Goal: Obtain resource: Download file/media

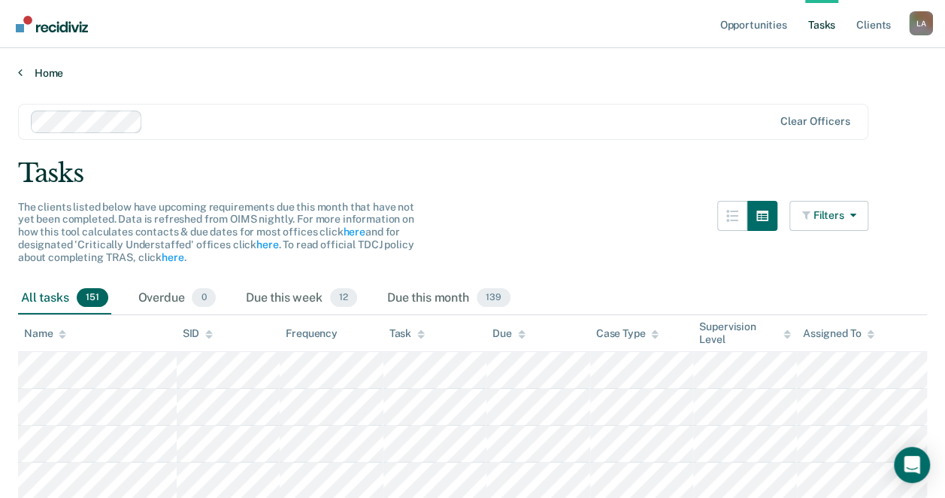
click at [56, 71] on link "Home" at bounding box center [472, 73] width 909 height 14
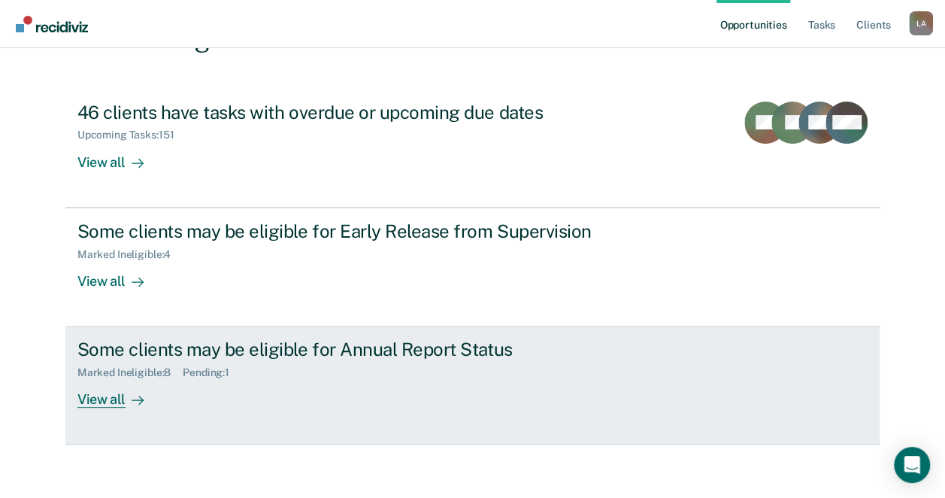
scroll to position [140, 0]
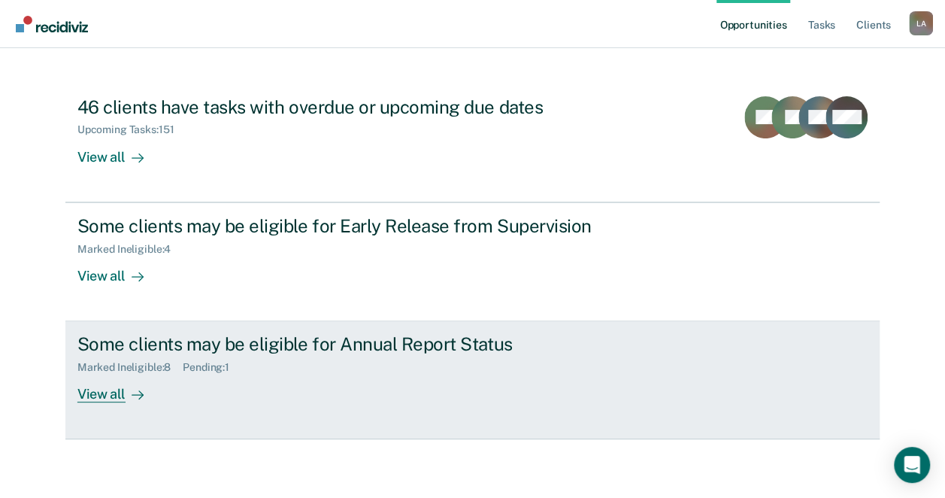
click at [131, 410] on link "Some clients may be eligible for Annual Report Status Marked Ineligible : 8 Pen…" at bounding box center [472, 380] width 814 height 118
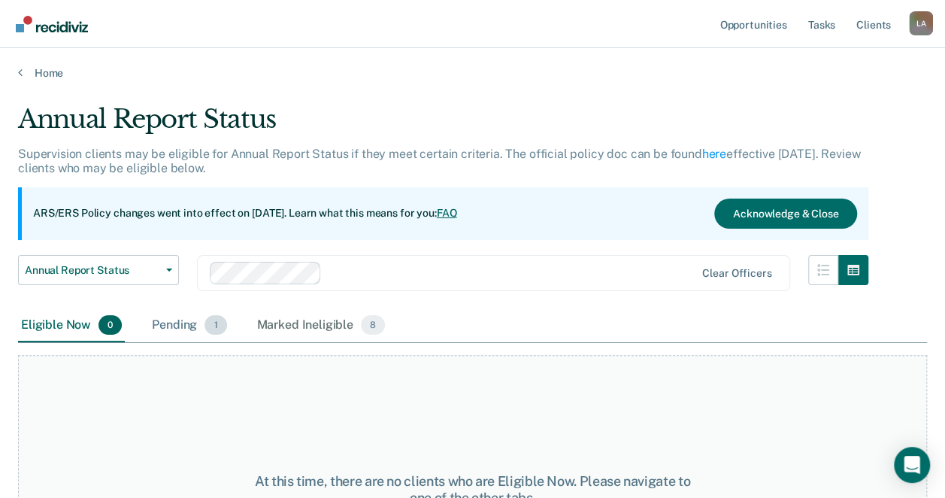
click at [177, 322] on div "Pending 1" at bounding box center [189, 325] width 80 height 33
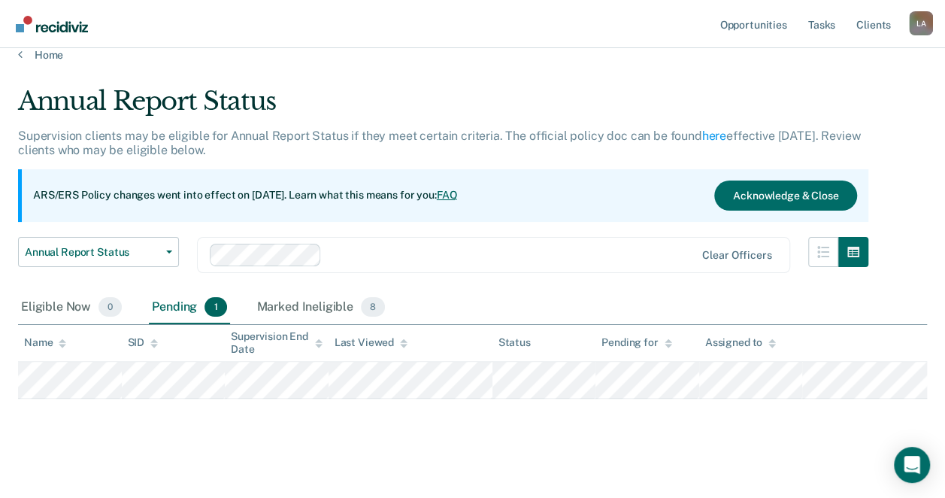
scroll to position [26, 0]
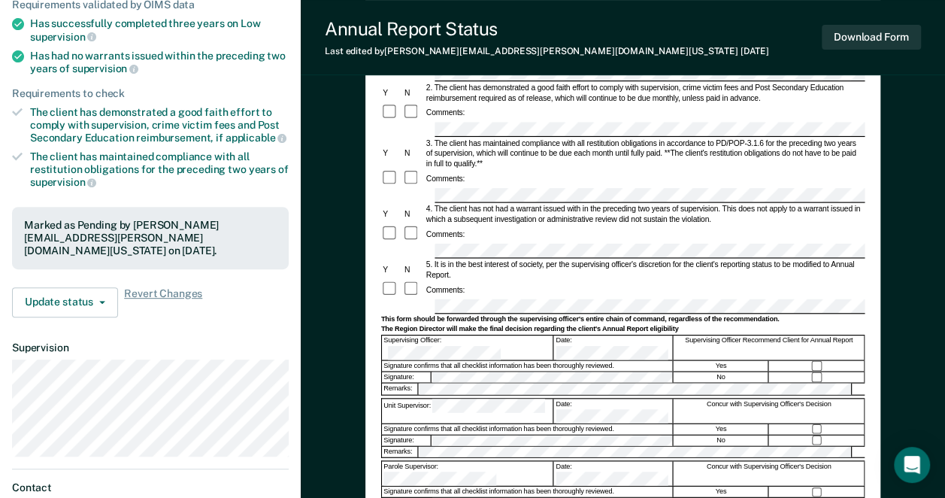
scroll to position [200, 0]
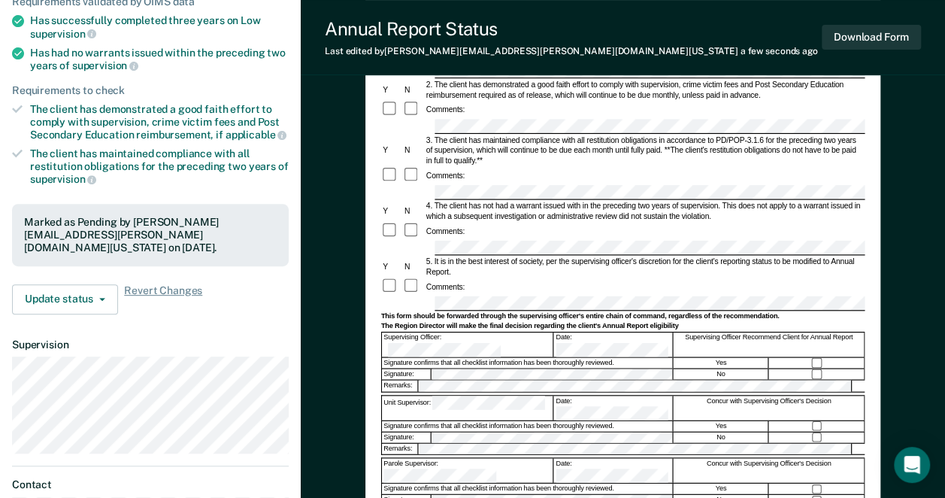
click at [586, 322] on div "The Region Director will make the final decision regarding the client's Annual …" at bounding box center [621, 326] width 483 height 9
click at [571, 304] on form "Annual Reporting Checklist, Recommendation, and Determination Form Clients who …" at bounding box center [621, 297] width 483 height 713
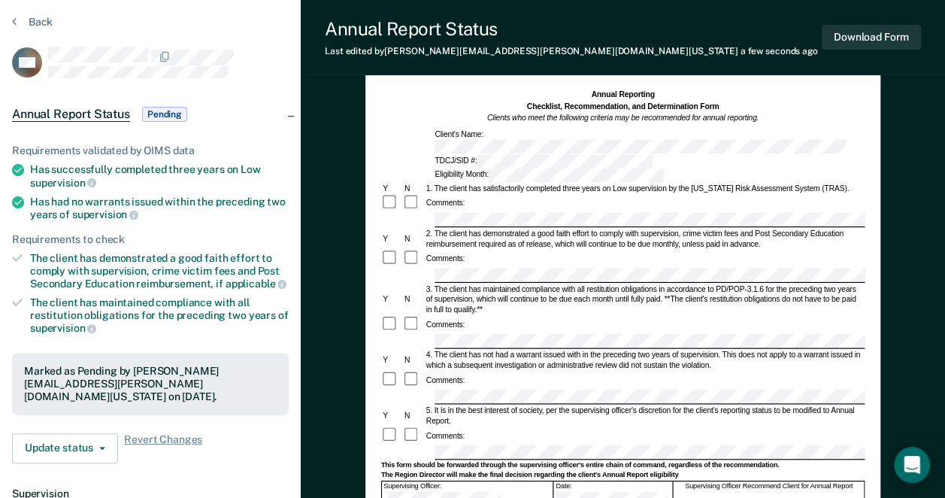
scroll to position [0, 0]
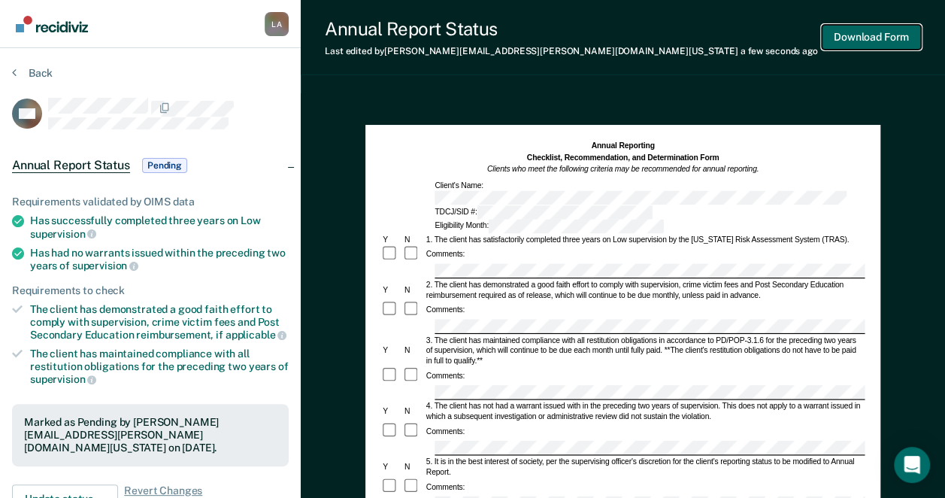
click at [859, 38] on button "Download Form" at bounding box center [871, 37] width 99 height 25
